Goal: Task Accomplishment & Management: Manage account settings

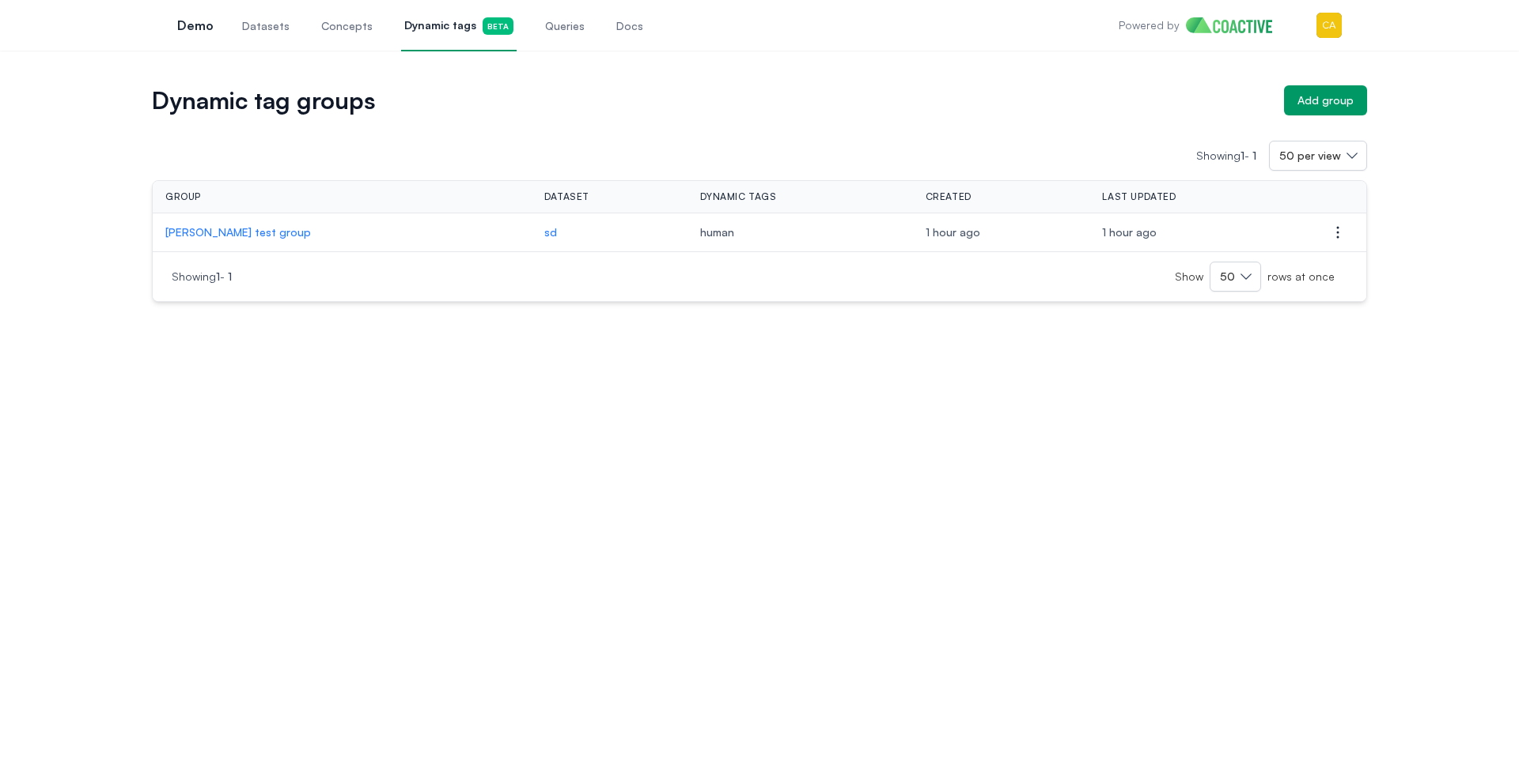
click at [420, 31] on span "Dynamic tags Beta" at bounding box center [459, 26] width 109 height 18
click at [436, 27] on span "Dynamic tags Beta" at bounding box center [459, 26] width 109 height 18
click at [1316, 15] on img "button" at bounding box center [1329, 25] width 25 height 25
click at [1239, 137] on div "Switch organization" at bounding box center [1217, 145] width 103 height 16
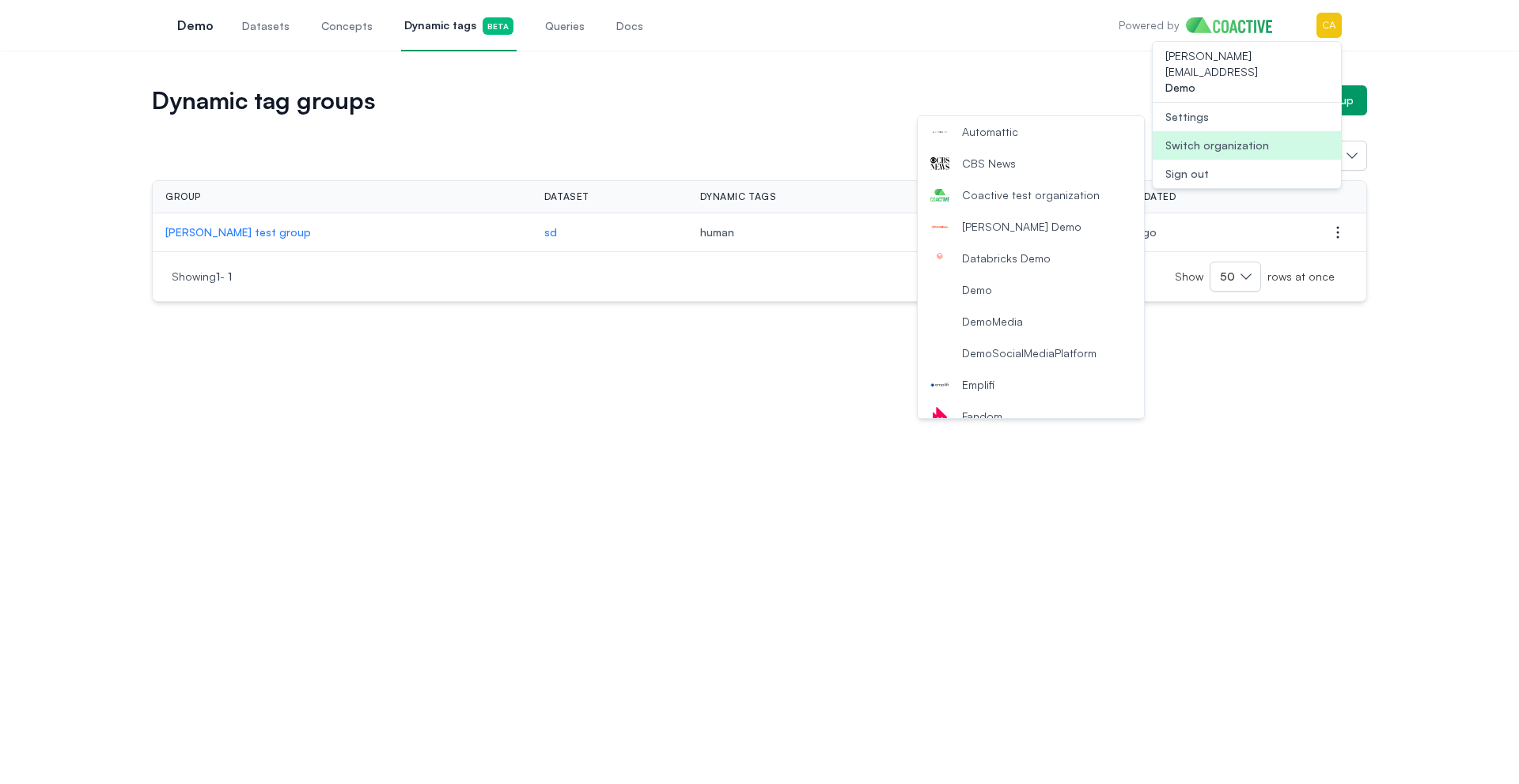
click at [1057, 198] on span "Coactive test organization" at bounding box center [1030, 195] width 138 height 16
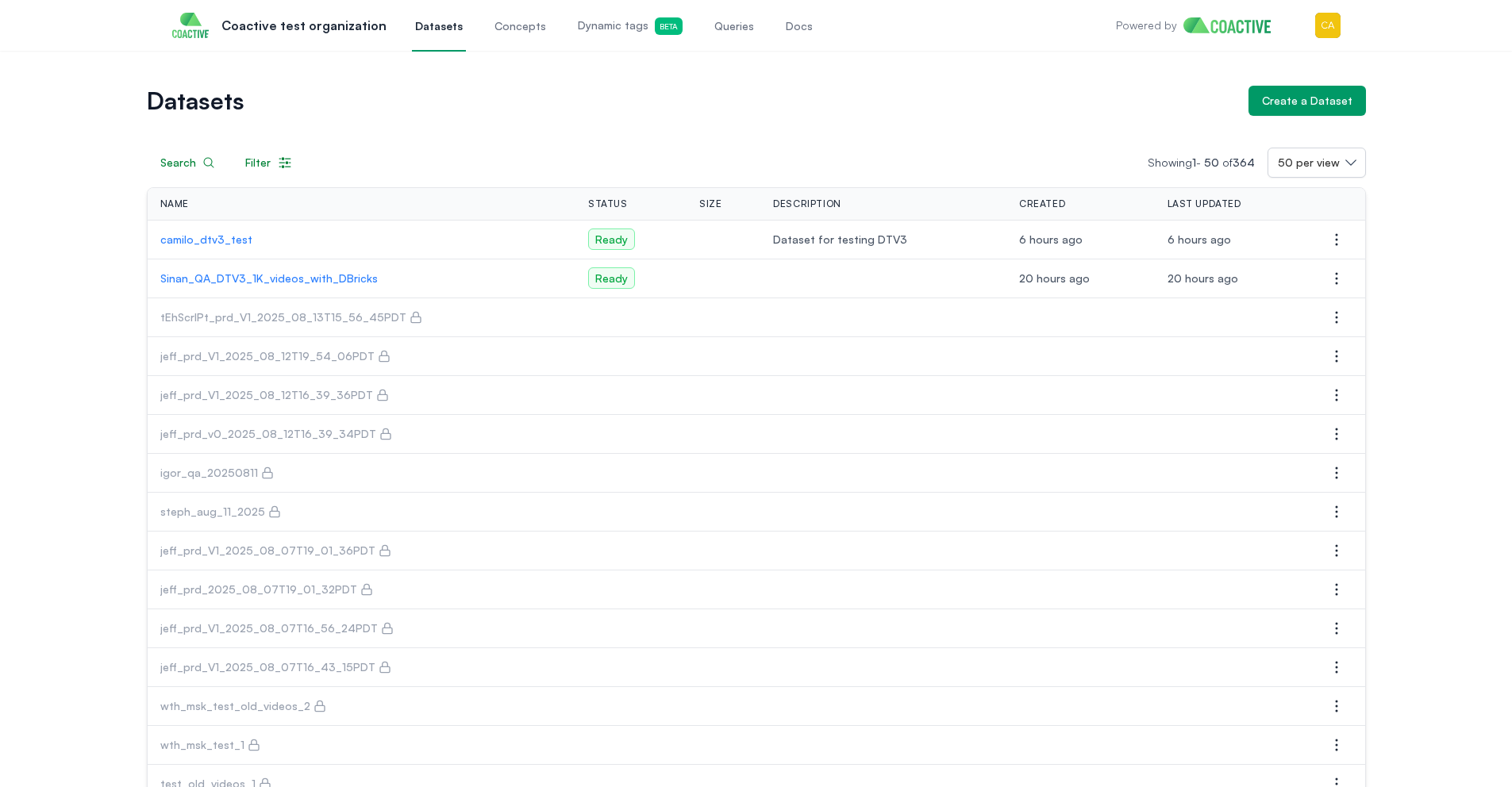
click at [593, 15] on link "Dynamic tags Beta" at bounding box center [630, 25] width 112 height 53
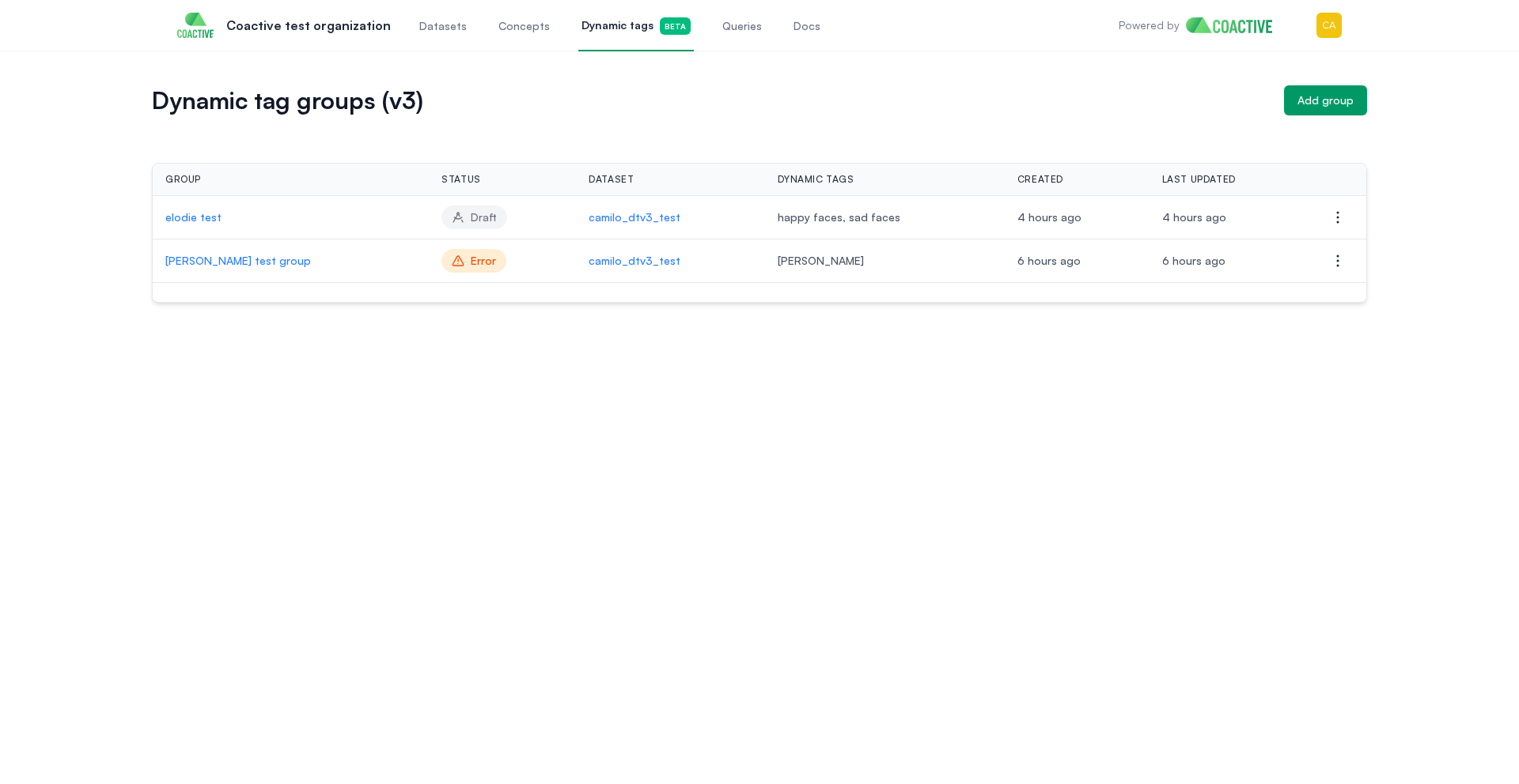
click at [503, 109] on h1 "Dynamic tag groups (v3)" at bounding box center [711, 100] width 1119 height 22
click at [1339, 253] on icon "button" at bounding box center [1337, 260] width 19 height 19
click at [1252, 298] on button "Delete group" at bounding box center [1259, 292] width 178 height 28
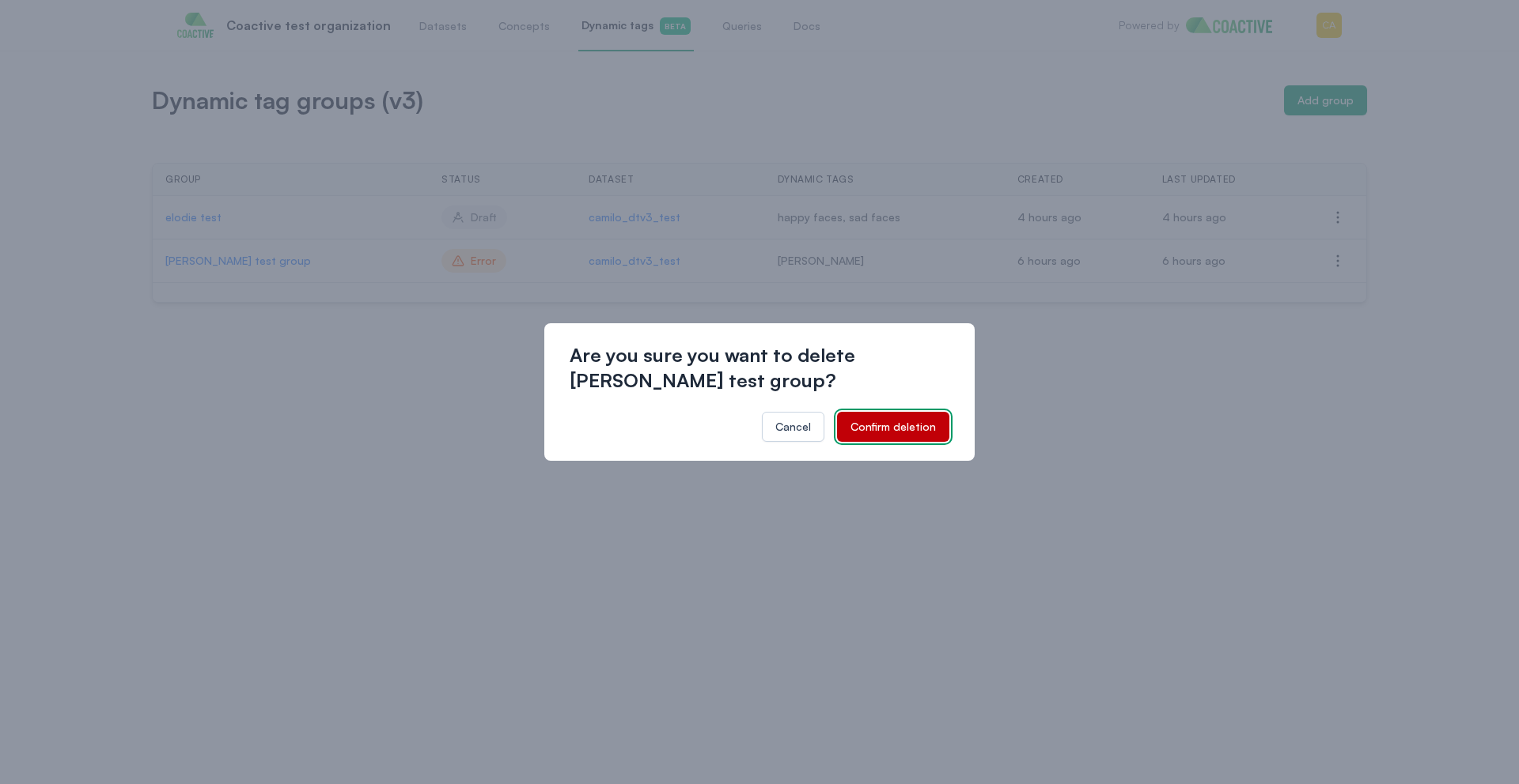
click at [908, 433] on div "Confirm deletion" at bounding box center [894, 427] width 86 height 16
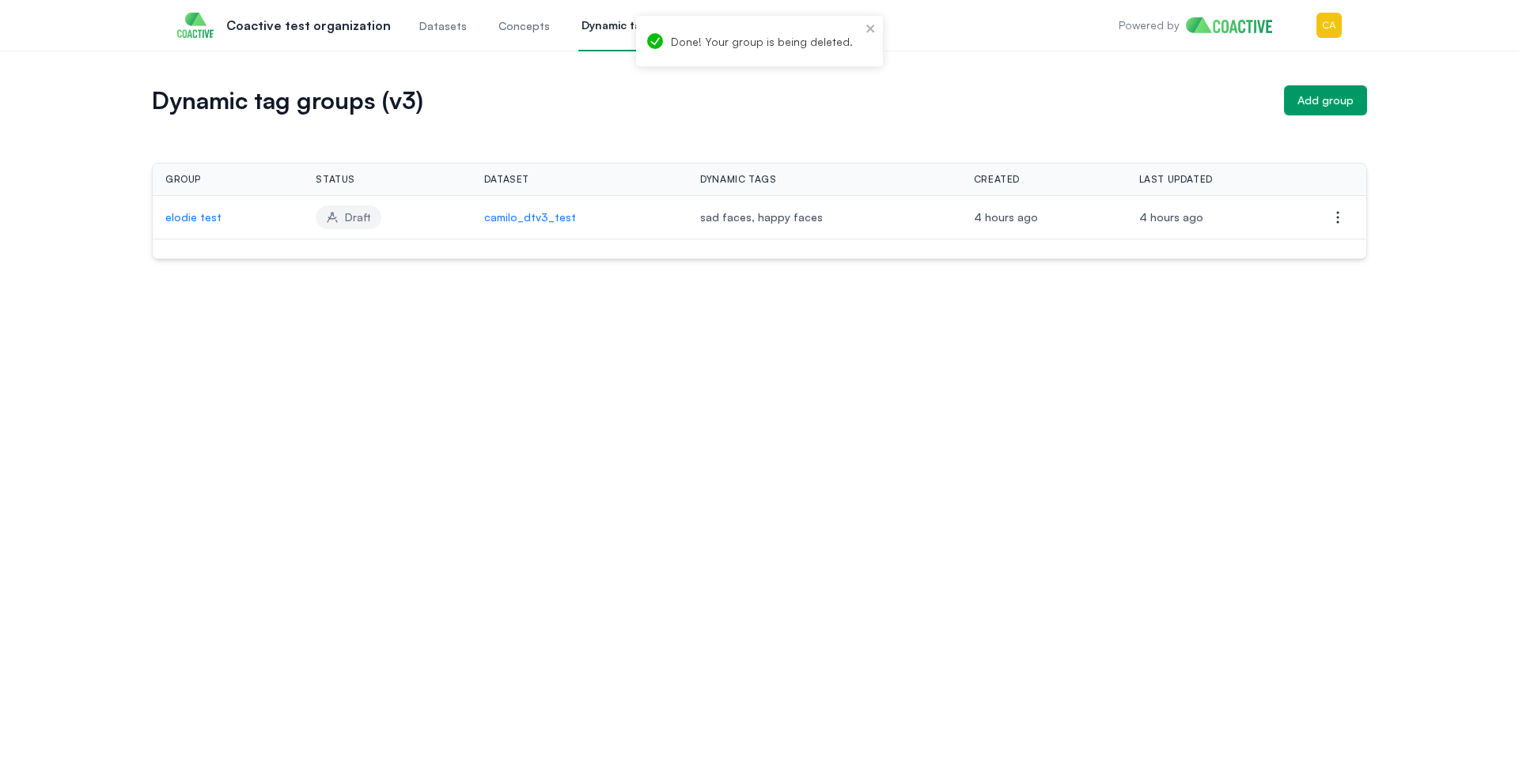
click at [879, 32] on div "Done! Your group is being deleted." at bounding box center [759, 41] width 247 height 51
click at [579, 35] on link "Dynamic tags Beta" at bounding box center [636, 25] width 115 height 53
click at [1346, 27] on div "Open main menu Coactive test organization Datasets Concepts Dynamic tags Beta Q…" at bounding box center [759, 25] width 1215 height 51
click at [1339, 27] on img "button" at bounding box center [1329, 25] width 25 height 25
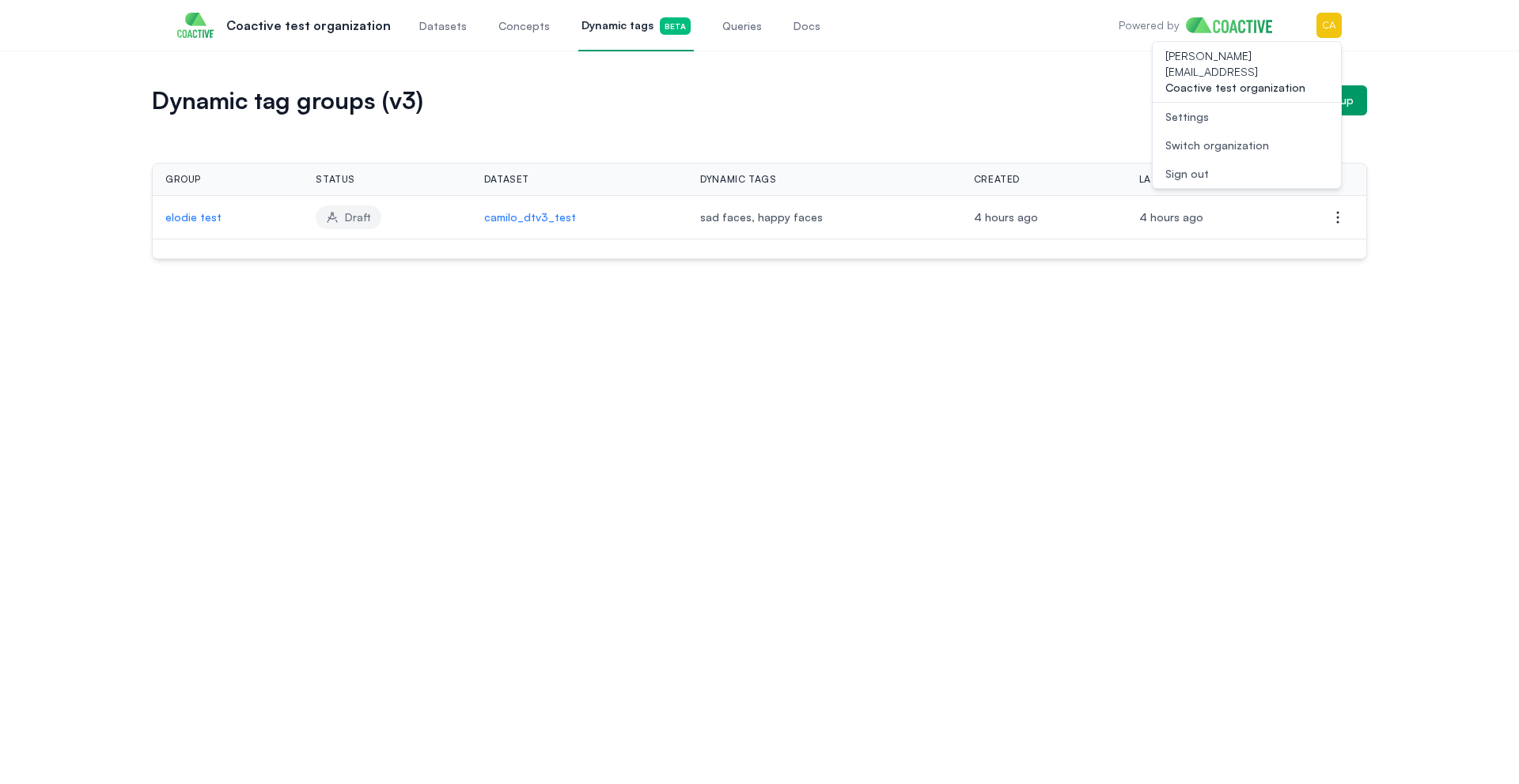
click at [1231, 137] on div "Switch organization" at bounding box center [1217, 145] width 103 height 16
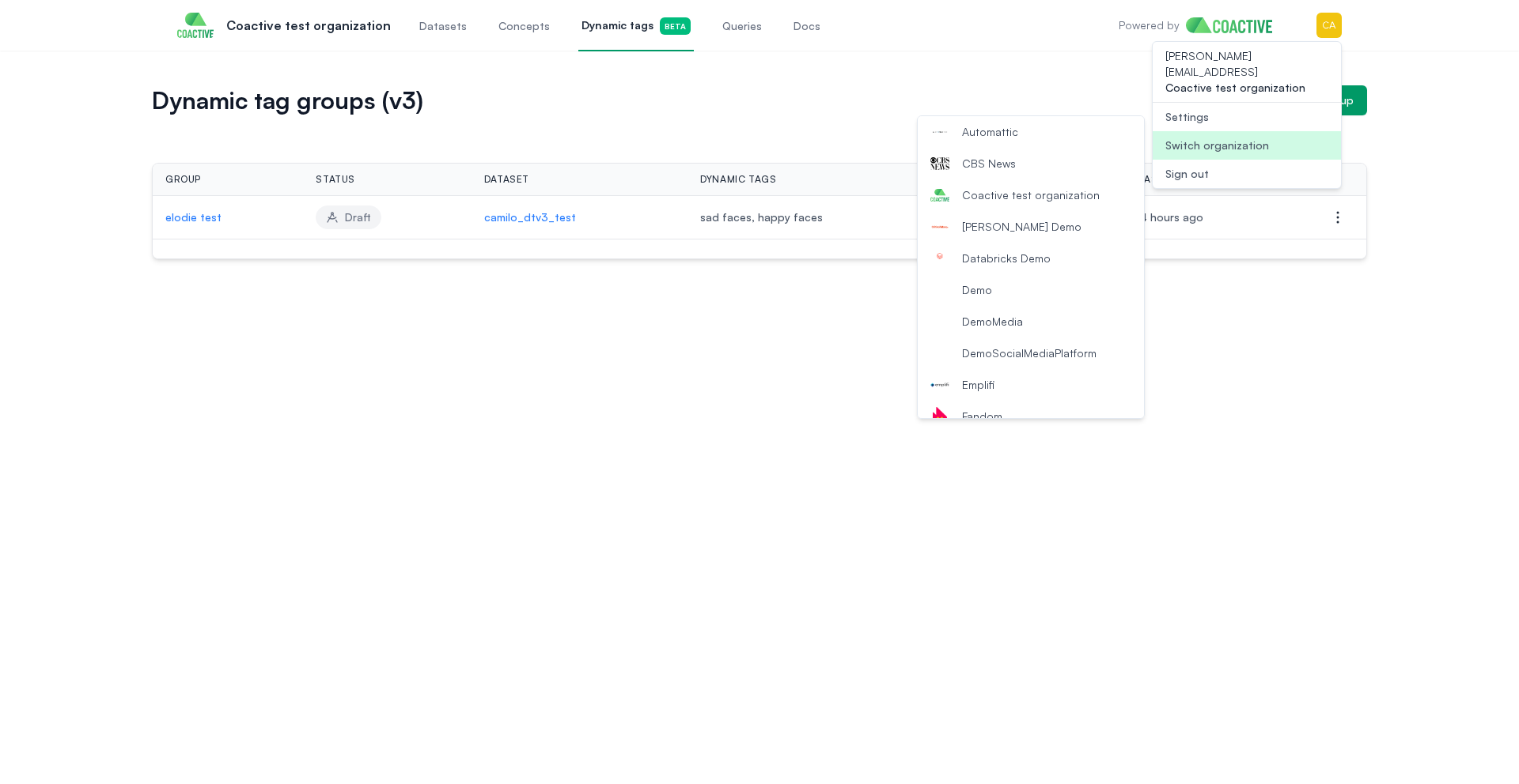
click at [1003, 285] on button "Demo" at bounding box center [1031, 290] width 226 height 31
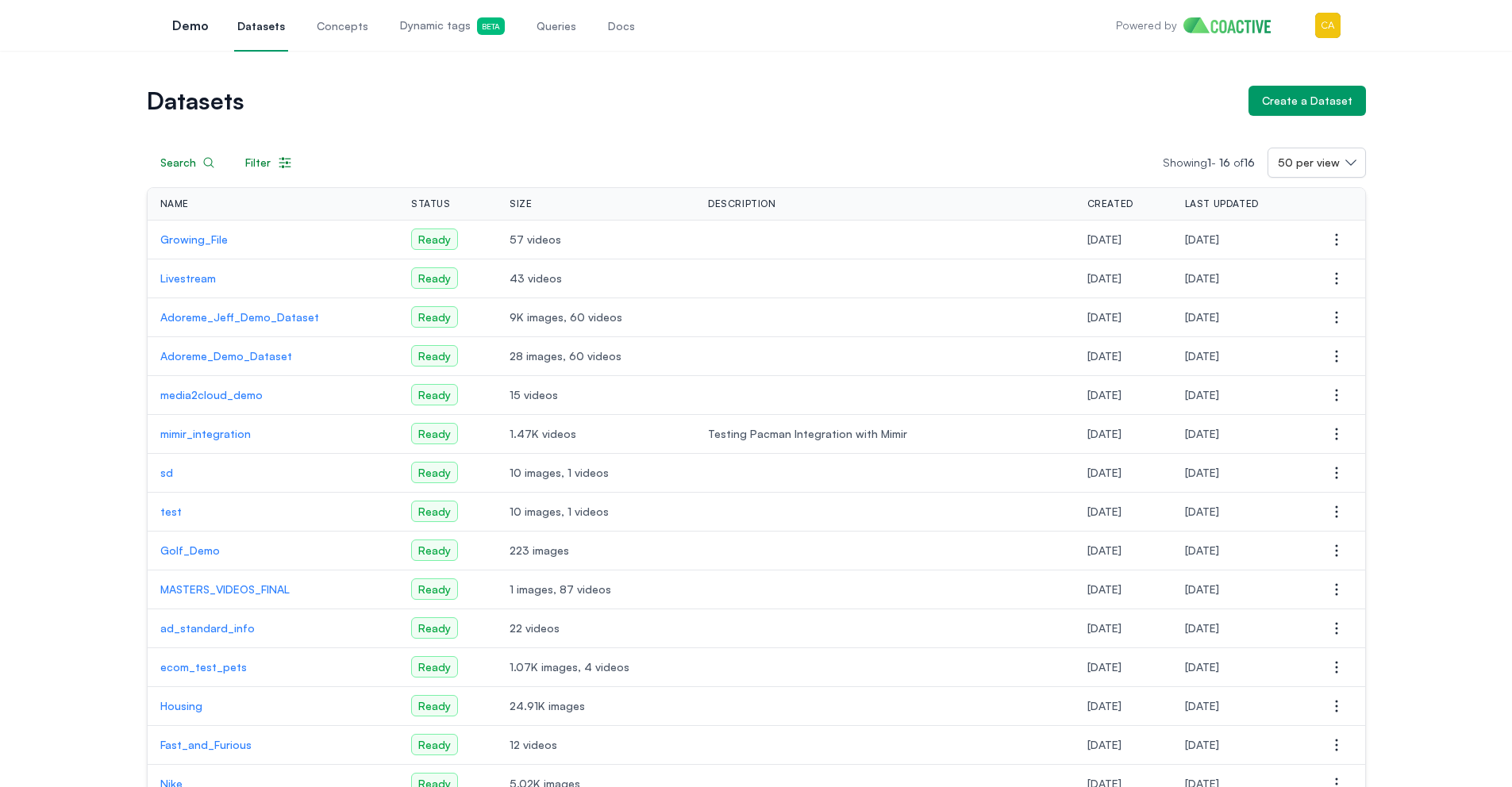
click at [446, 9] on link "Dynamic tags Beta" at bounding box center [452, 25] width 112 height 53
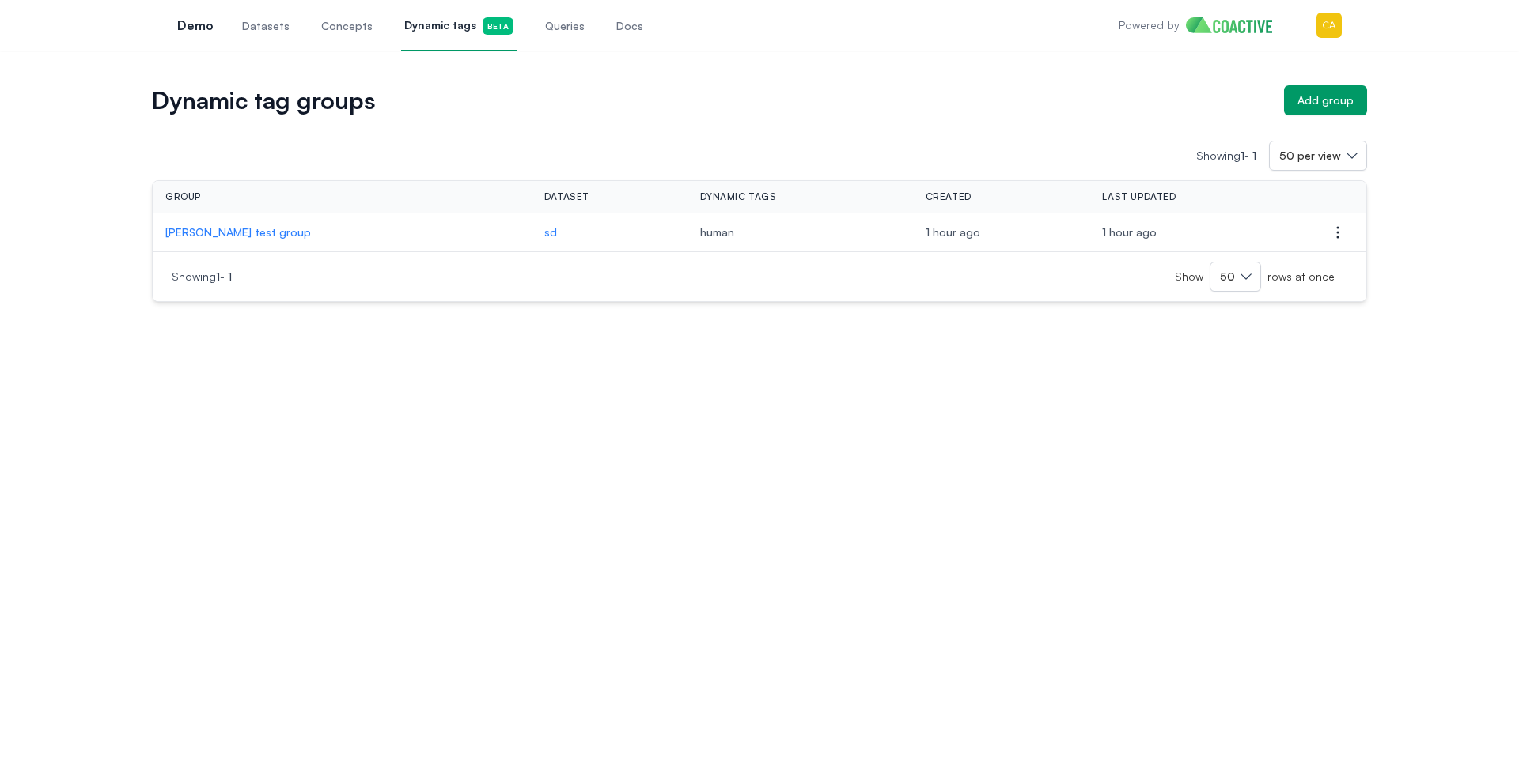
click at [242, 228] on p "[PERSON_NAME] test group" at bounding box center [341, 232] width 353 height 16
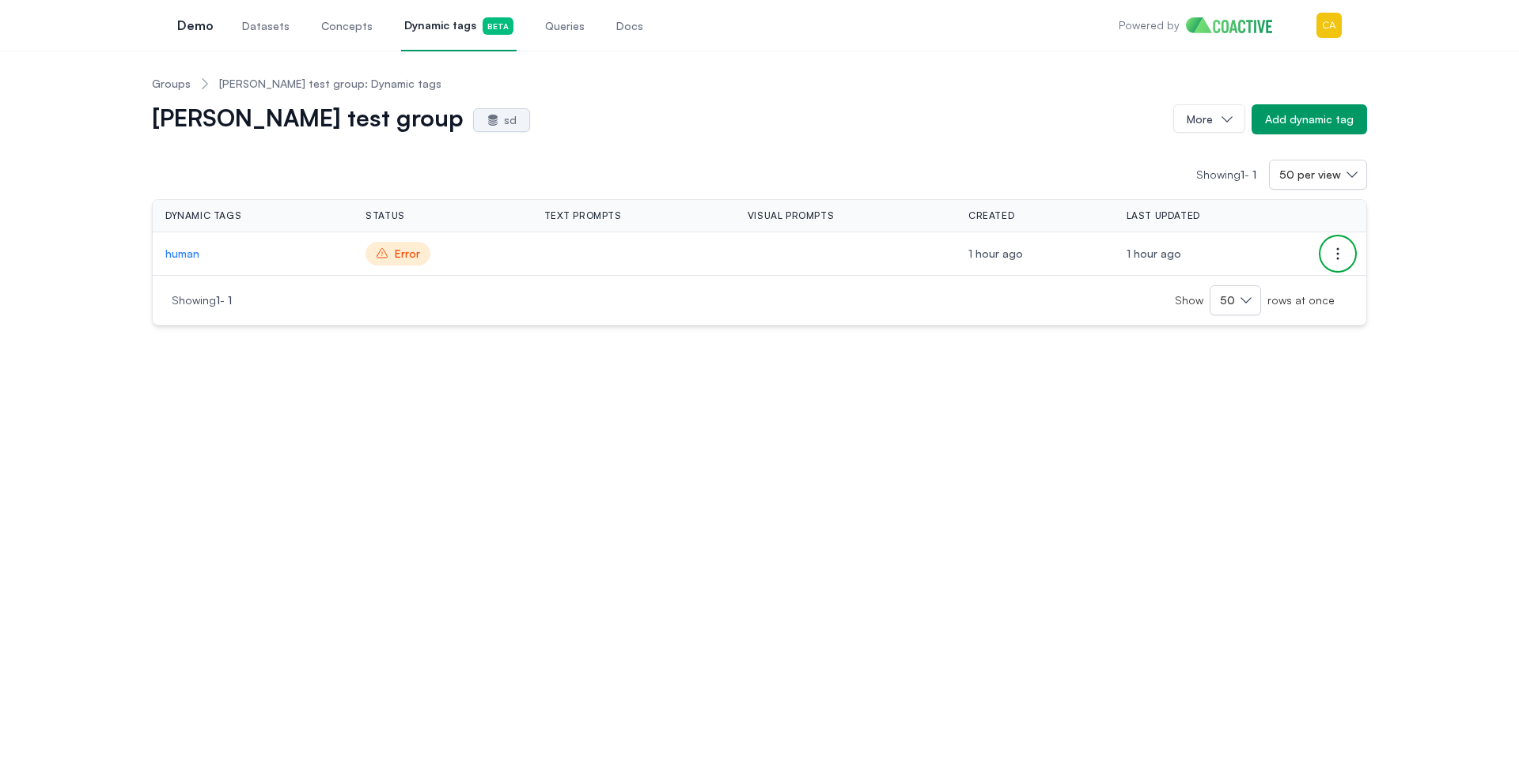
click at [1336, 247] on icon "button" at bounding box center [1337, 254] width 19 height 19
click at [1219, 293] on span "Delete dynamic tag" at bounding box center [1233, 286] width 101 height 16
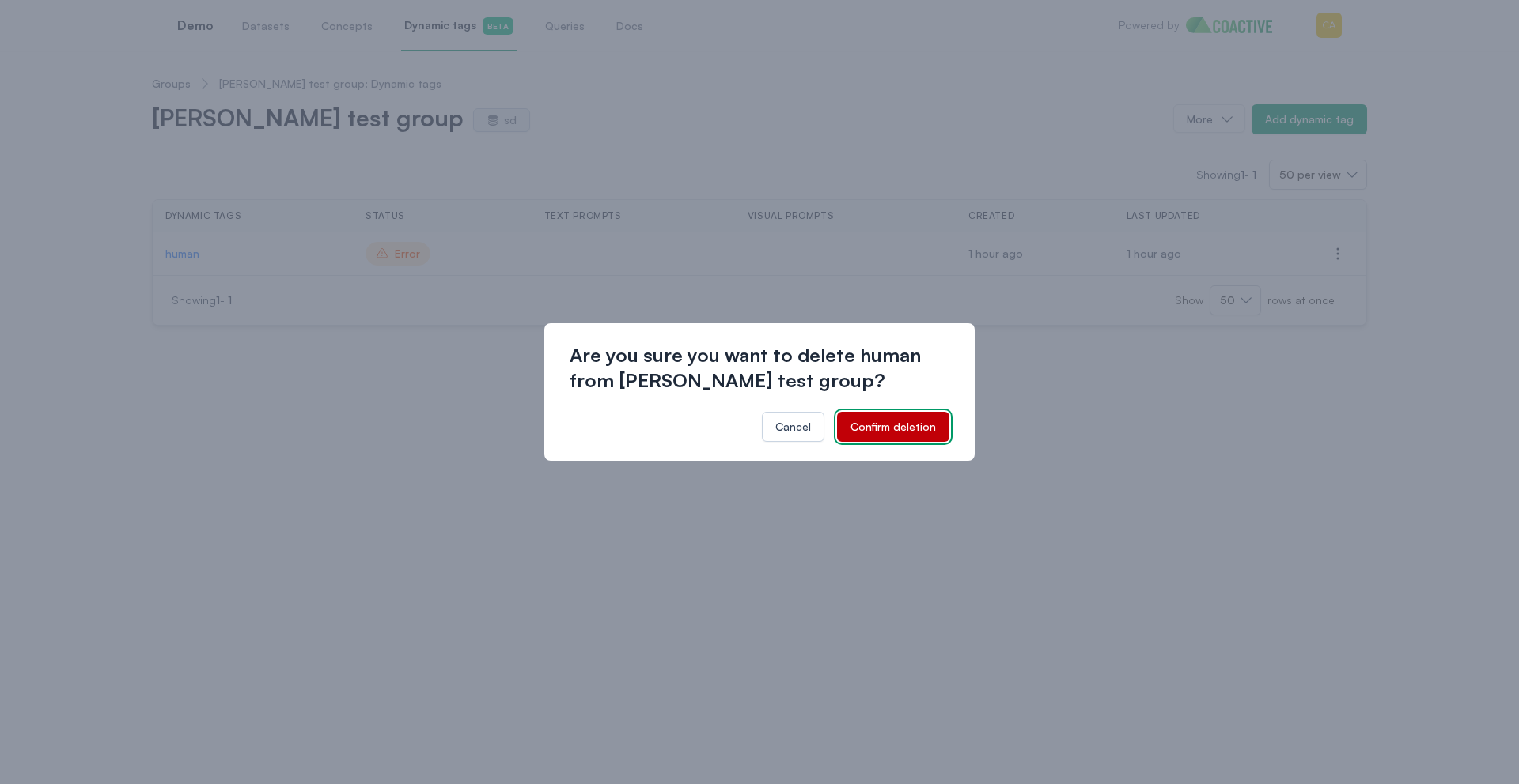
click at [926, 422] on div "Confirm deletion" at bounding box center [894, 427] width 86 height 16
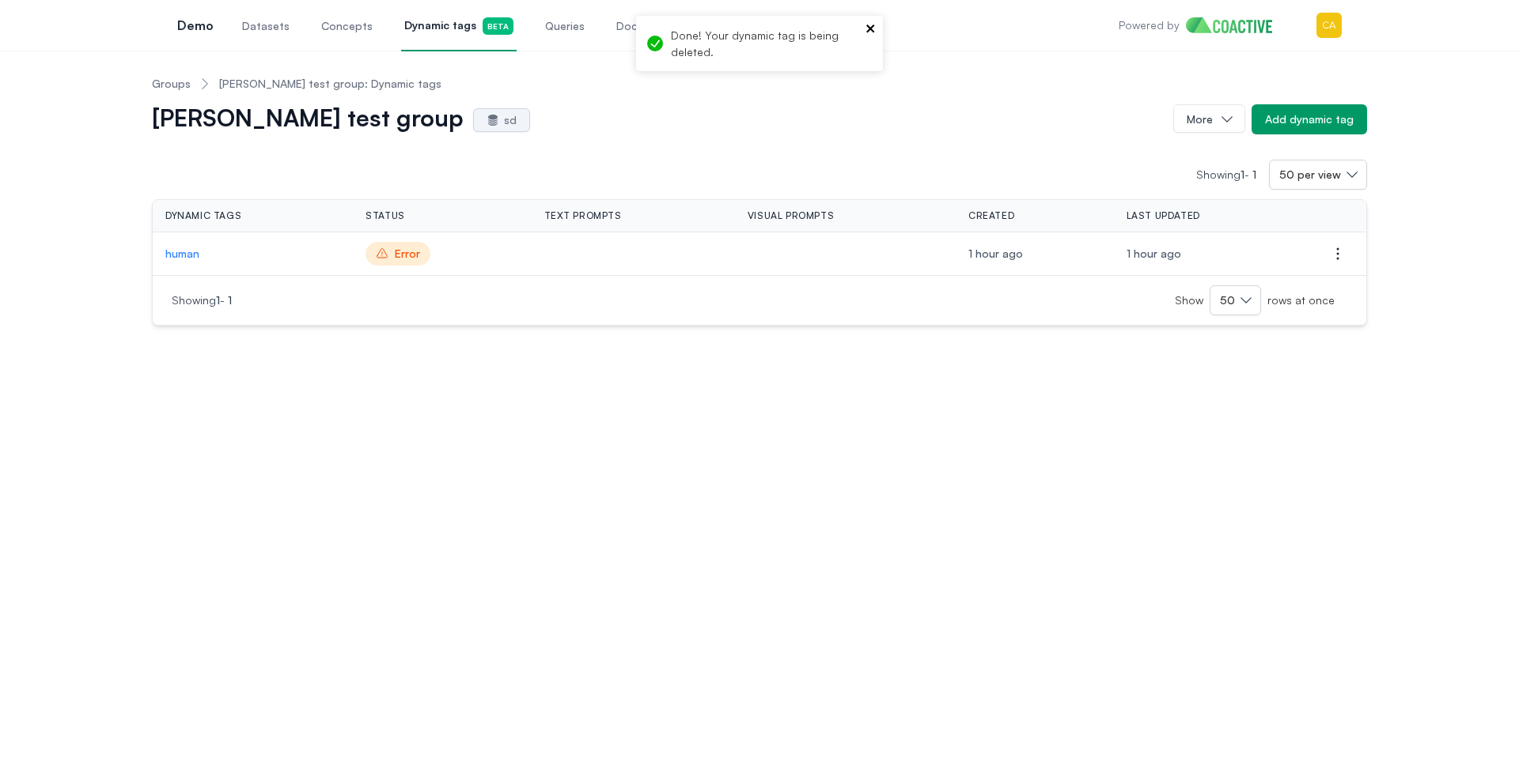
click at [876, 25] on icon "close" at bounding box center [870, 28] width 11 height 13
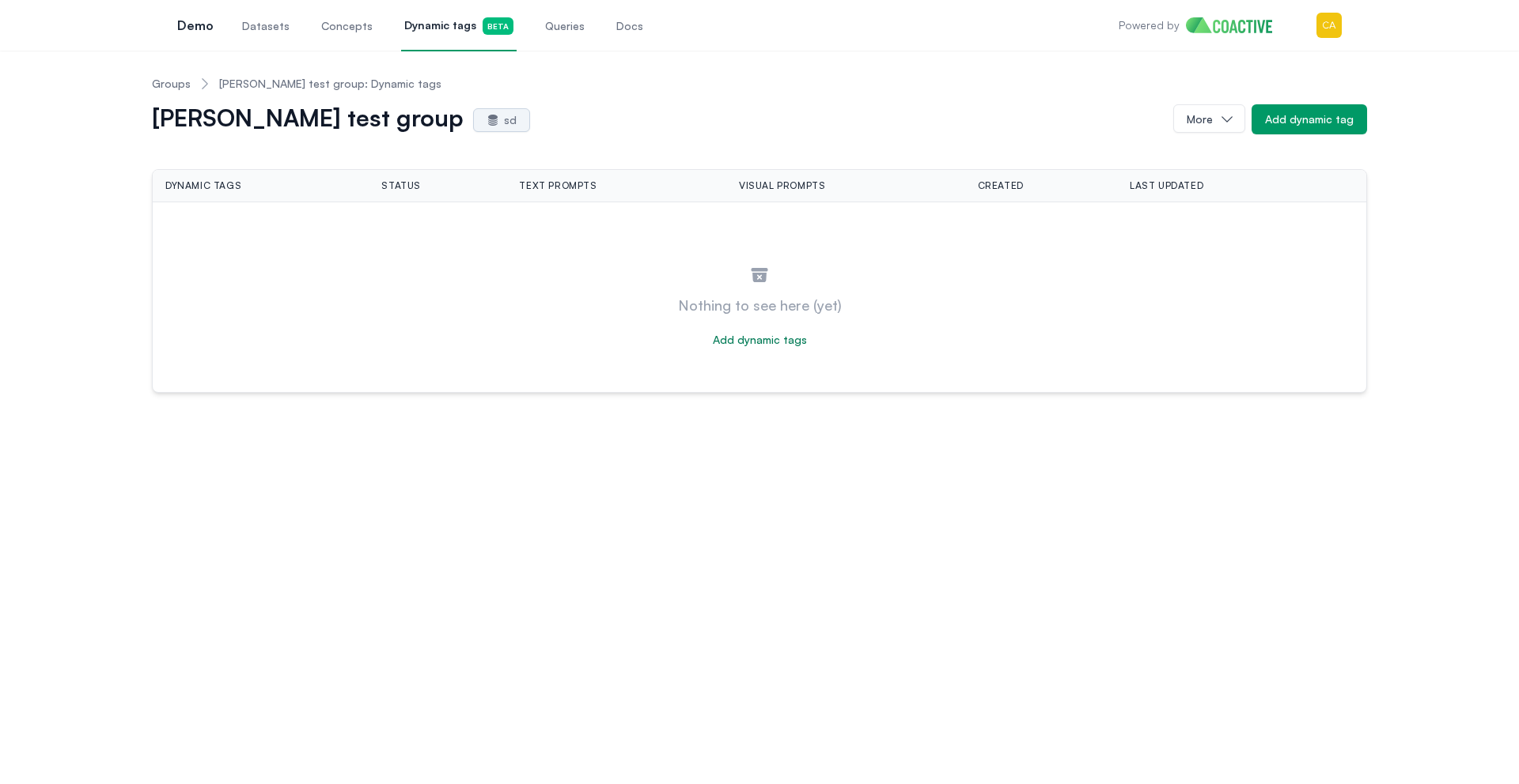
click at [178, 86] on link "Groups" at bounding box center [172, 84] width 39 height 16
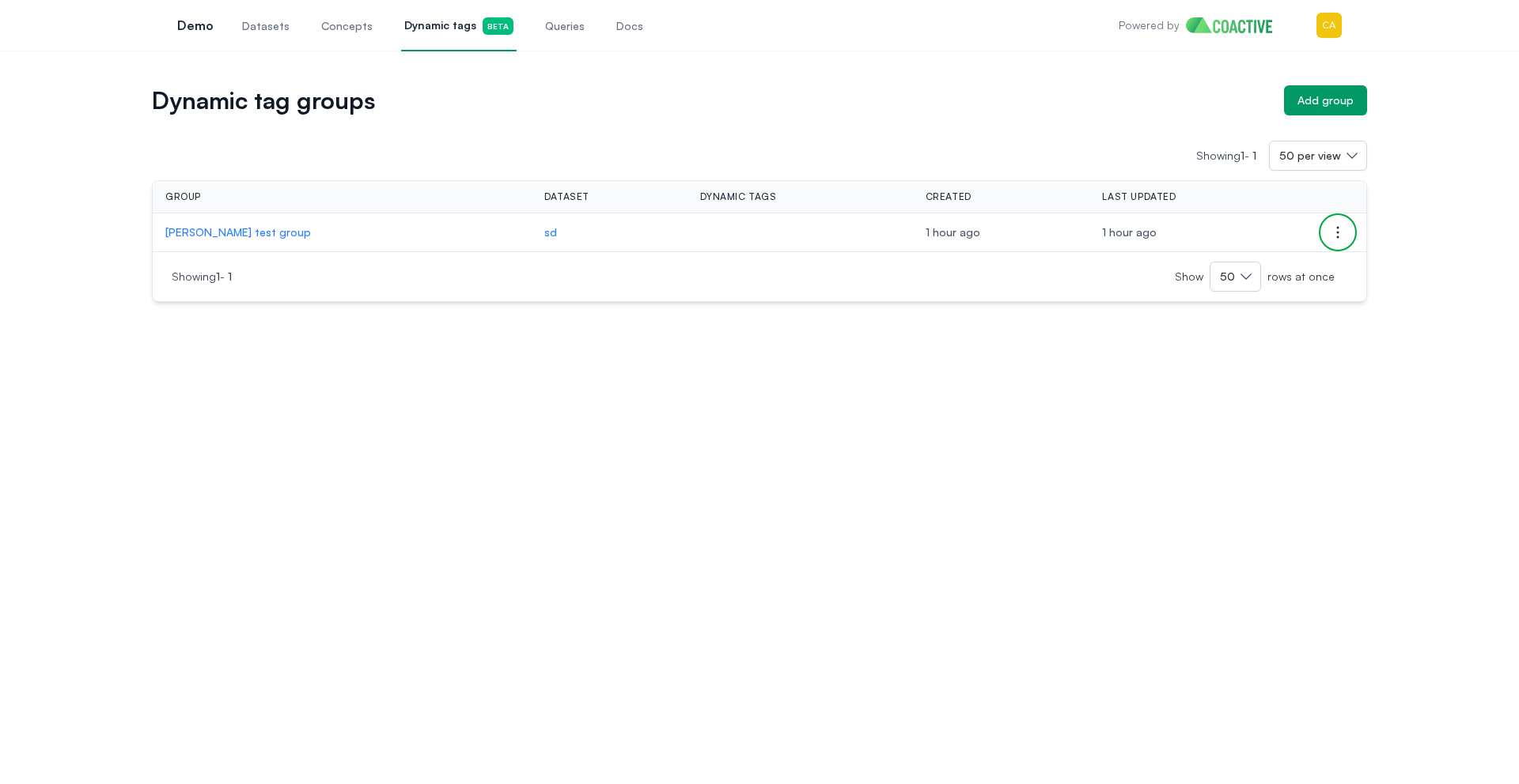
click at [1340, 229] on icon "button" at bounding box center [1337, 232] width 19 height 19
click at [1259, 256] on button "Delete group" at bounding box center [1259, 263] width 178 height 28
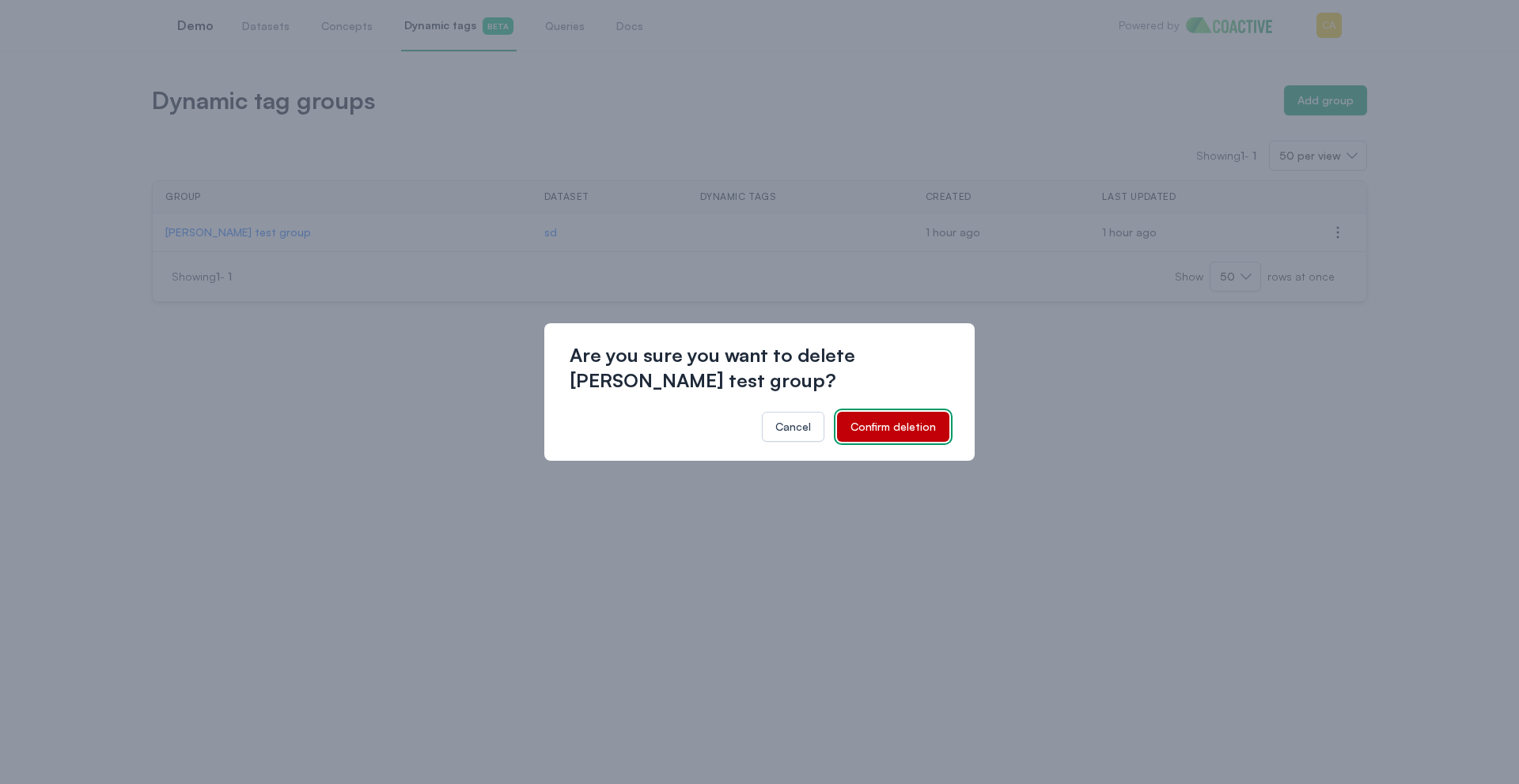
click at [876, 430] on div "Confirm deletion" at bounding box center [894, 427] width 86 height 16
